Goal: Task Accomplishment & Management: Use online tool/utility

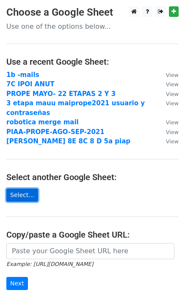
click at [28, 196] on link "Select..." at bounding box center [22, 195] width 32 height 13
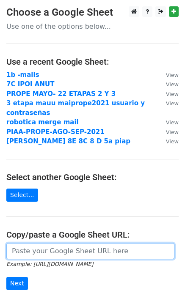
click at [60, 247] on input "url" at bounding box center [90, 251] width 168 height 16
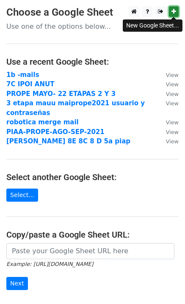
click at [170, 13] on link at bounding box center [174, 11] width 10 height 11
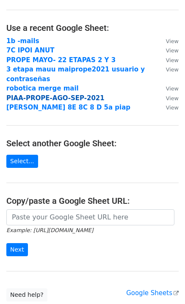
scroll to position [99, 0]
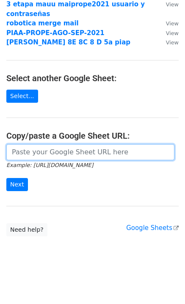
click at [18, 149] on input "url" at bounding box center [90, 152] width 168 height 16
paste input "[URL][DOMAIN_NAME]"
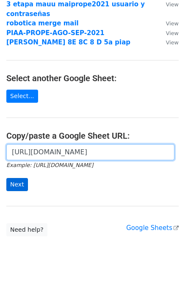
type input "[URL][DOMAIN_NAME]"
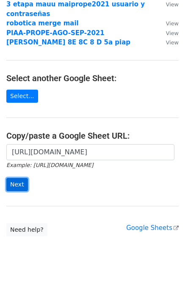
scroll to position [0, 0]
click at [14, 180] on input "Next" at bounding box center [17, 184] width 22 height 13
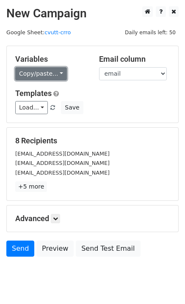
click at [51, 72] on link "Copy/paste..." at bounding box center [41, 73] width 52 height 13
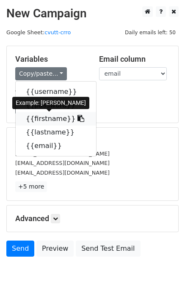
click at [38, 118] on link "{{firstname}}" at bounding box center [56, 119] width 80 height 14
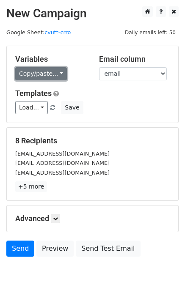
click at [52, 78] on link "Copy/paste..." at bounding box center [41, 73] width 52 height 13
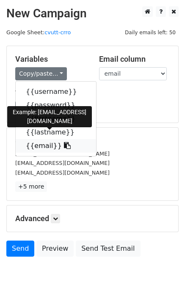
click at [42, 150] on link "{{email}}" at bounding box center [56, 146] width 80 height 14
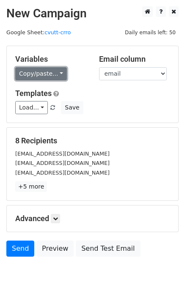
click at [41, 76] on link "Copy/paste..." at bounding box center [41, 73] width 52 height 13
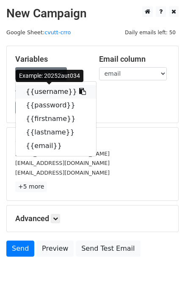
click at [55, 96] on link "{{username}}" at bounding box center [56, 92] width 80 height 14
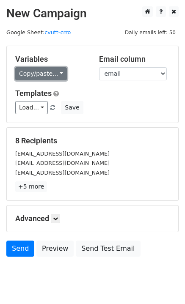
click at [61, 72] on link "Copy/paste..." at bounding box center [41, 73] width 52 height 13
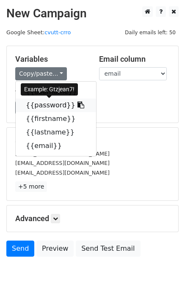
click at [57, 107] on link "{{password}}" at bounding box center [56, 106] width 80 height 14
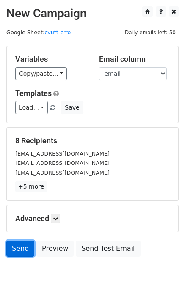
click at [22, 246] on link "Send" at bounding box center [20, 249] width 28 height 16
